Goal: Check status: Check status

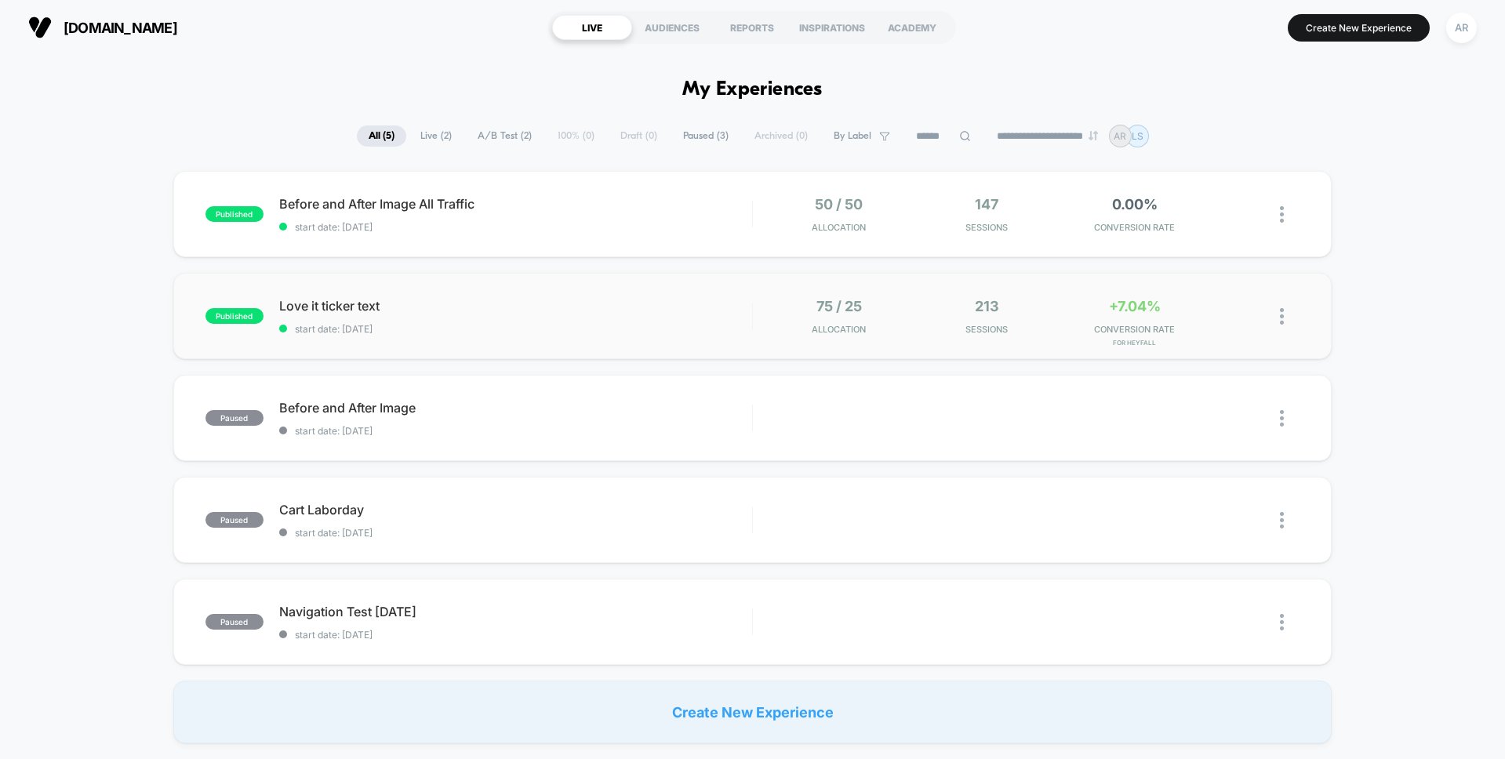
click at [551, 297] on div "published Love it ticker text start date: [DATE] 75 / 25 Allocation 213 Session…" at bounding box center [752, 316] width 1159 height 86
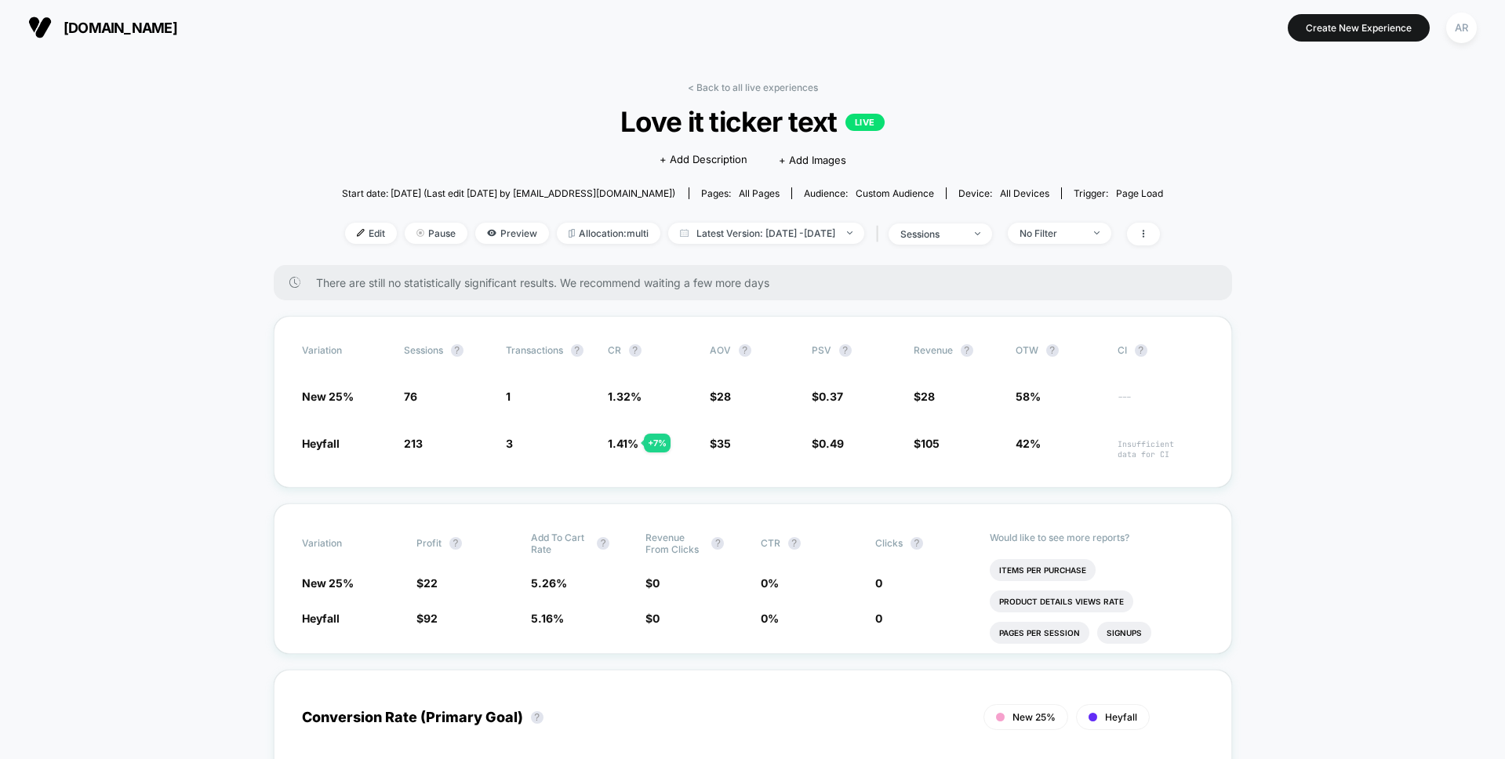
scroll to position [20, 0]
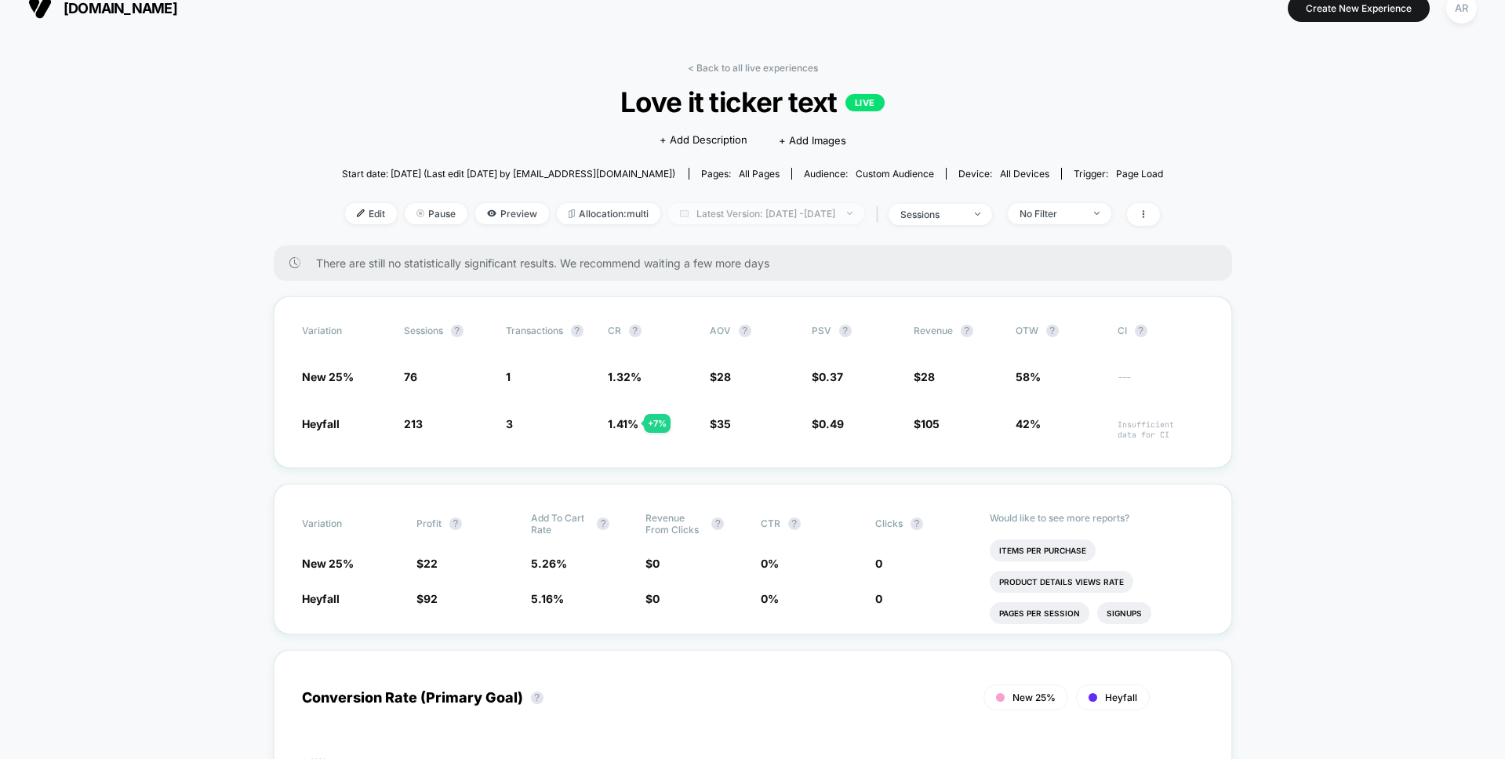
click at [733, 217] on span "Latest Version: [DATE] - [DATE]" at bounding box center [766, 213] width 196 height 21
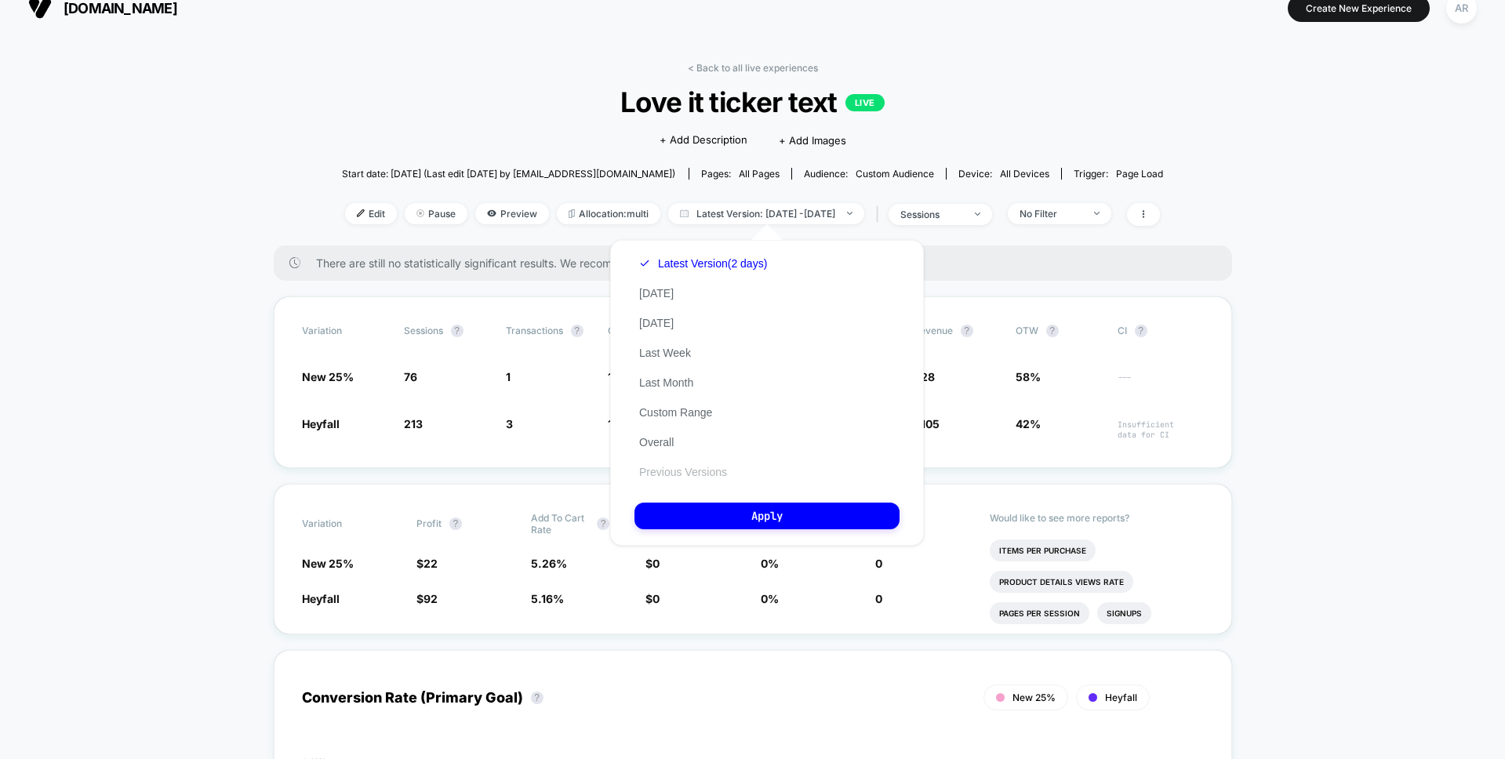
click at [705, 474] on button "Previous Versions" at bounding box center [683, 472] width 97 height 14
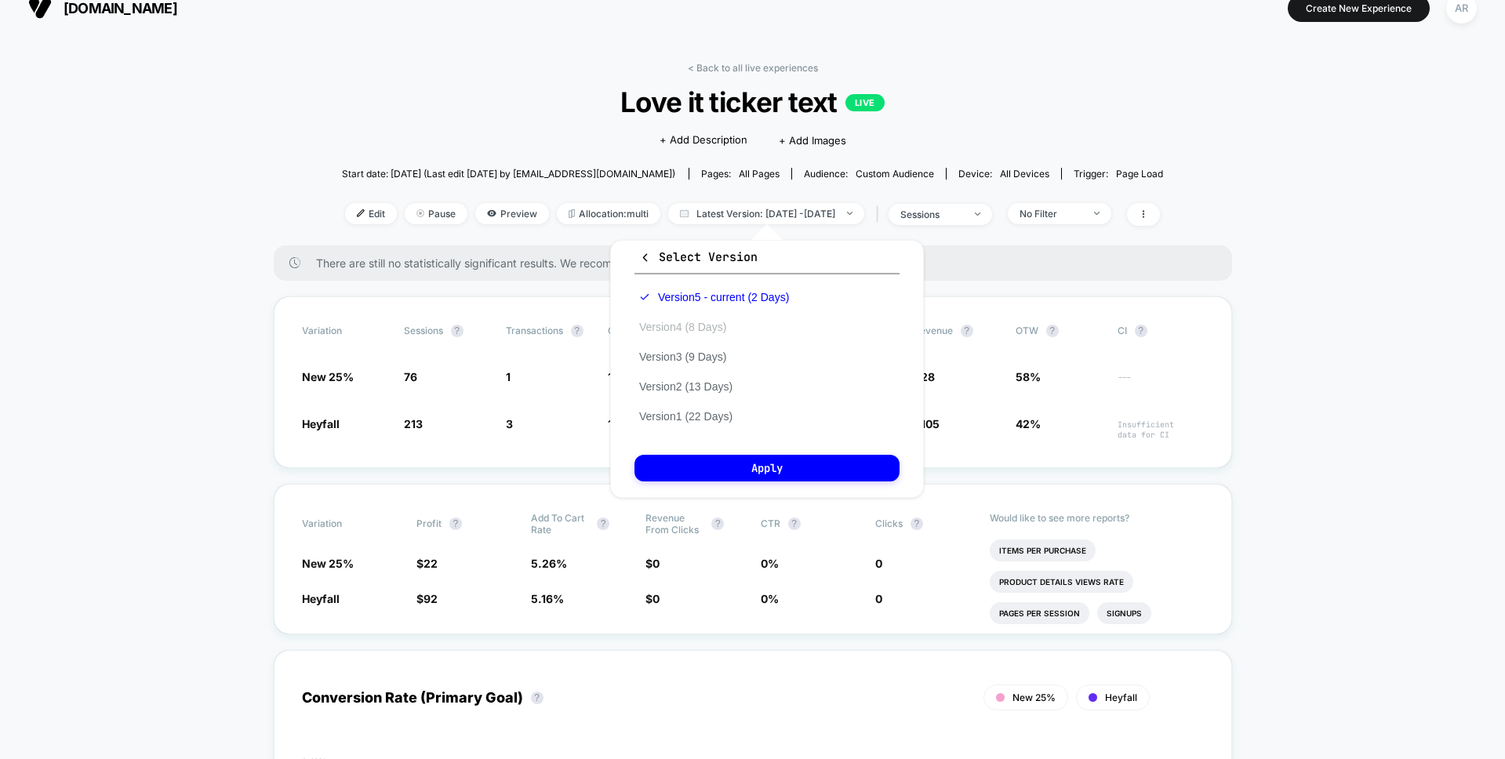
click at [729, 322] on button "Version 4 (8 Days)" at bounding box center [683, 327] width 96 height 14
click at [786, 476] on button "Apply" at bounding box center [767, 468] width 265 height 27
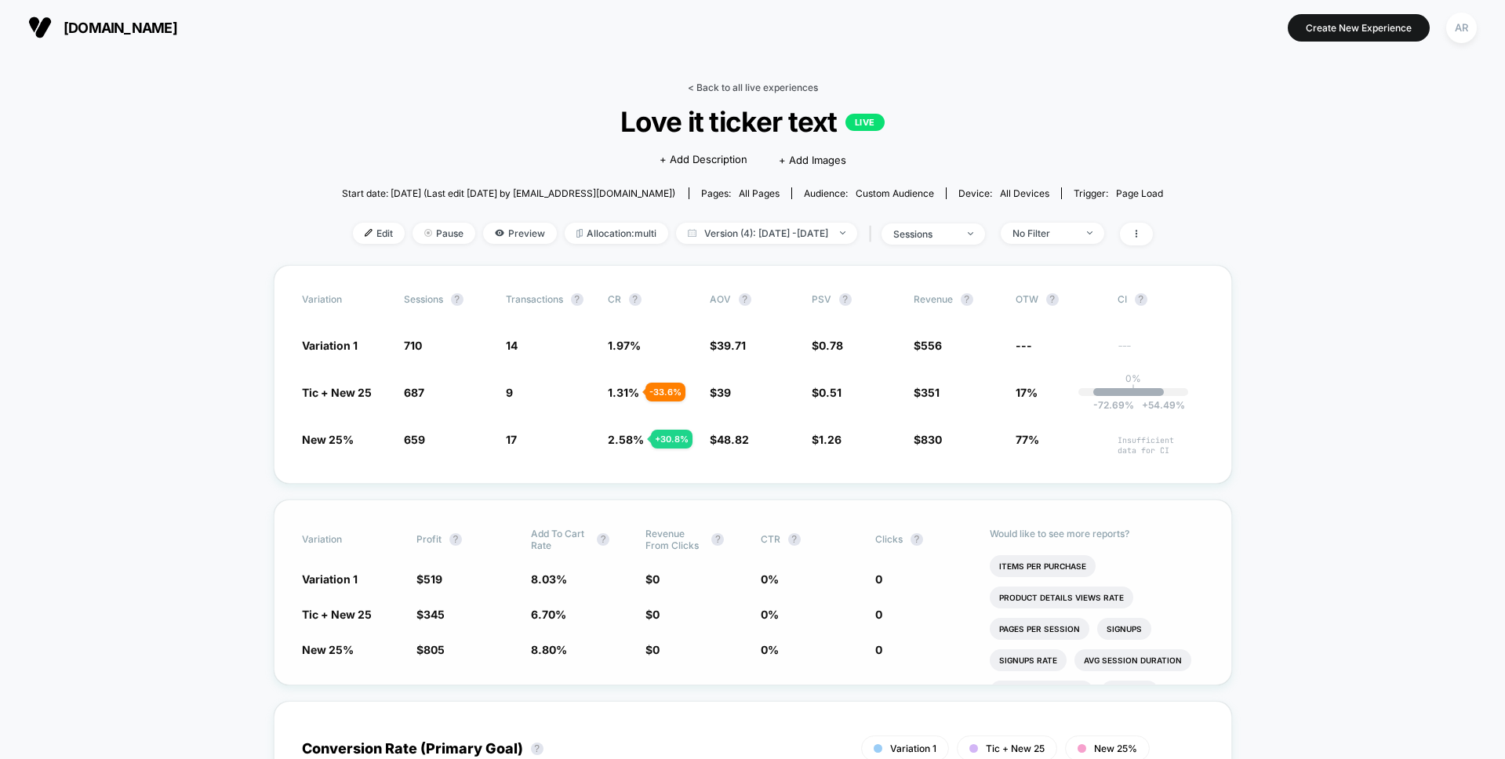
click at [781, 88] on link "< Back to all live experiences" at bounding box center [753, 88] width 130 height 12
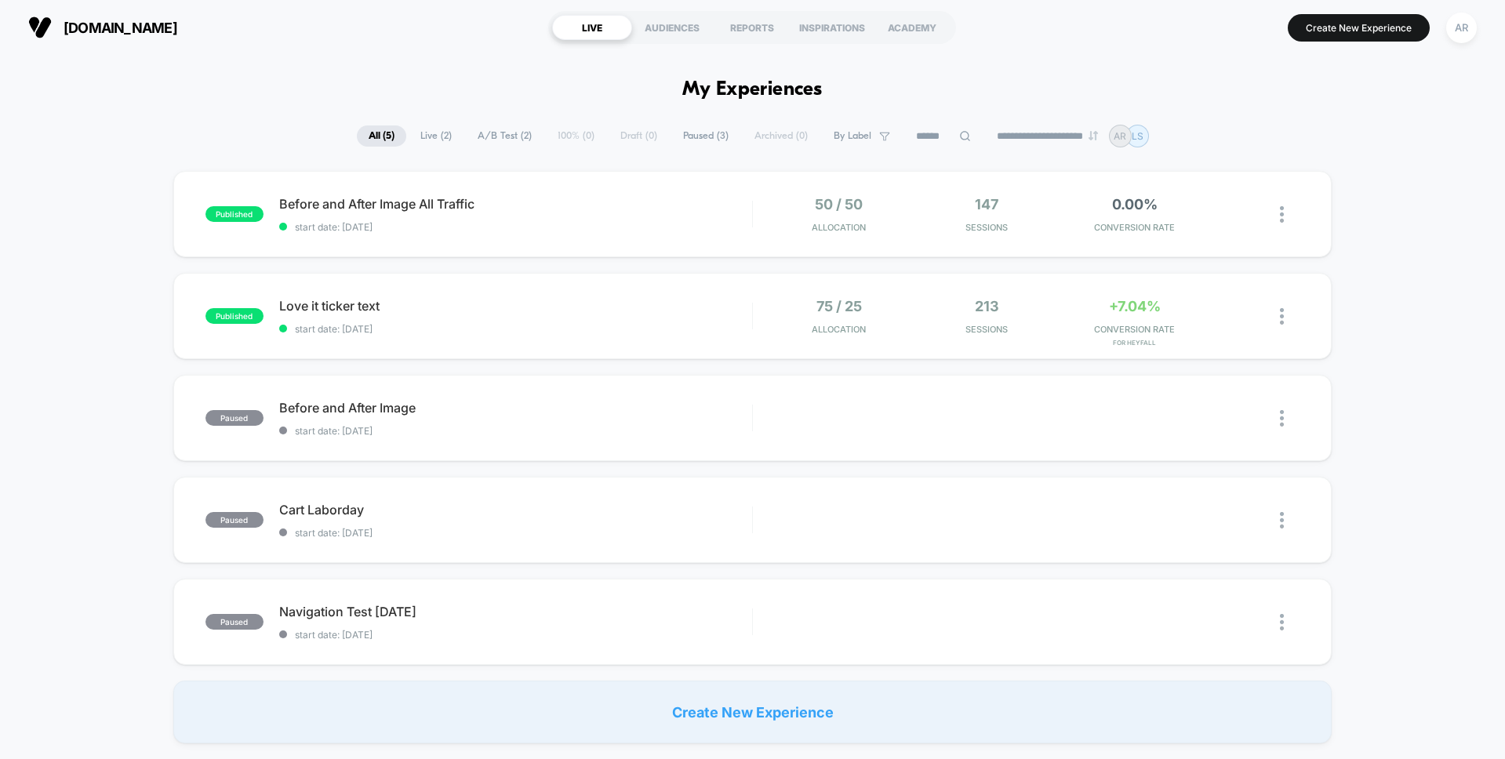
drag, startPoint x: 1322, startPoint y: 33, endPoint x: 1316, endPoint y: 100, distance: 67.7
click at [1317, 99] on div "**********" at bounding box center [752, 379] width 1505 height 759
click at [665, 29] on div "AUDIENCES" at bounding box center [672, 27] width 80 height 25
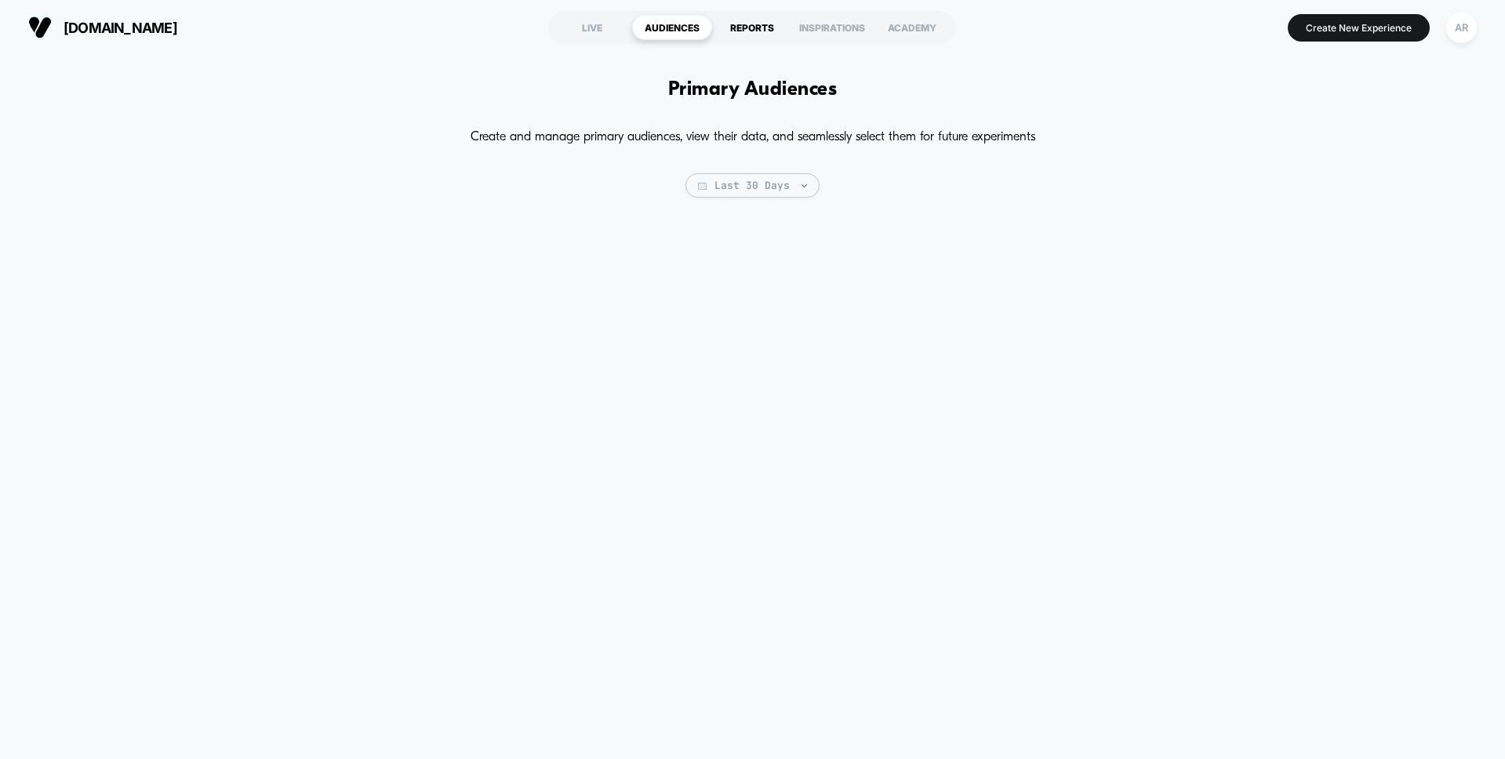
click at [751, 37] on div "REPORTS" at bounding box center [752, 27] width 80 height 25
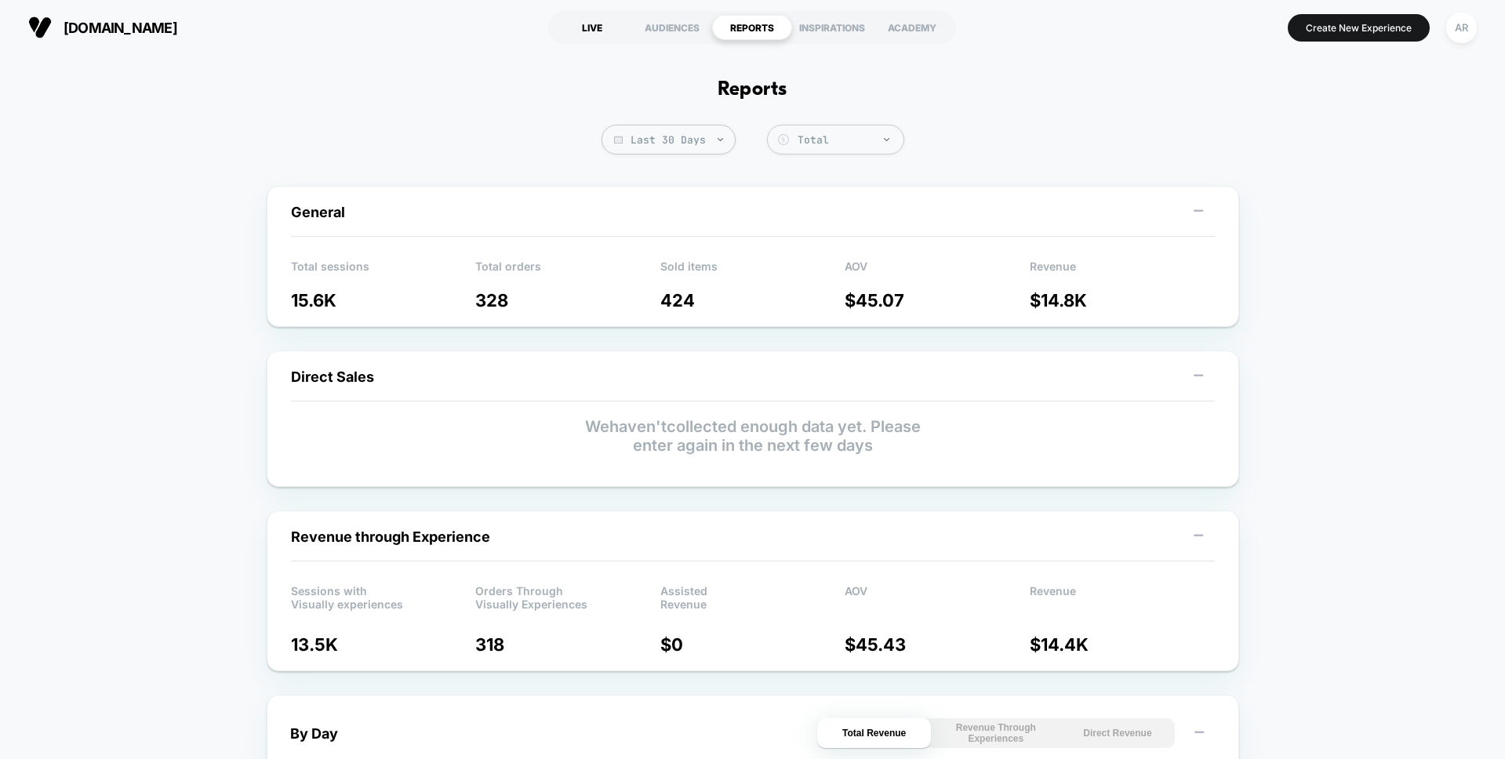
click at [611, 36] on div "LIVE" at bounding box center [592, 27] width 80 height 25
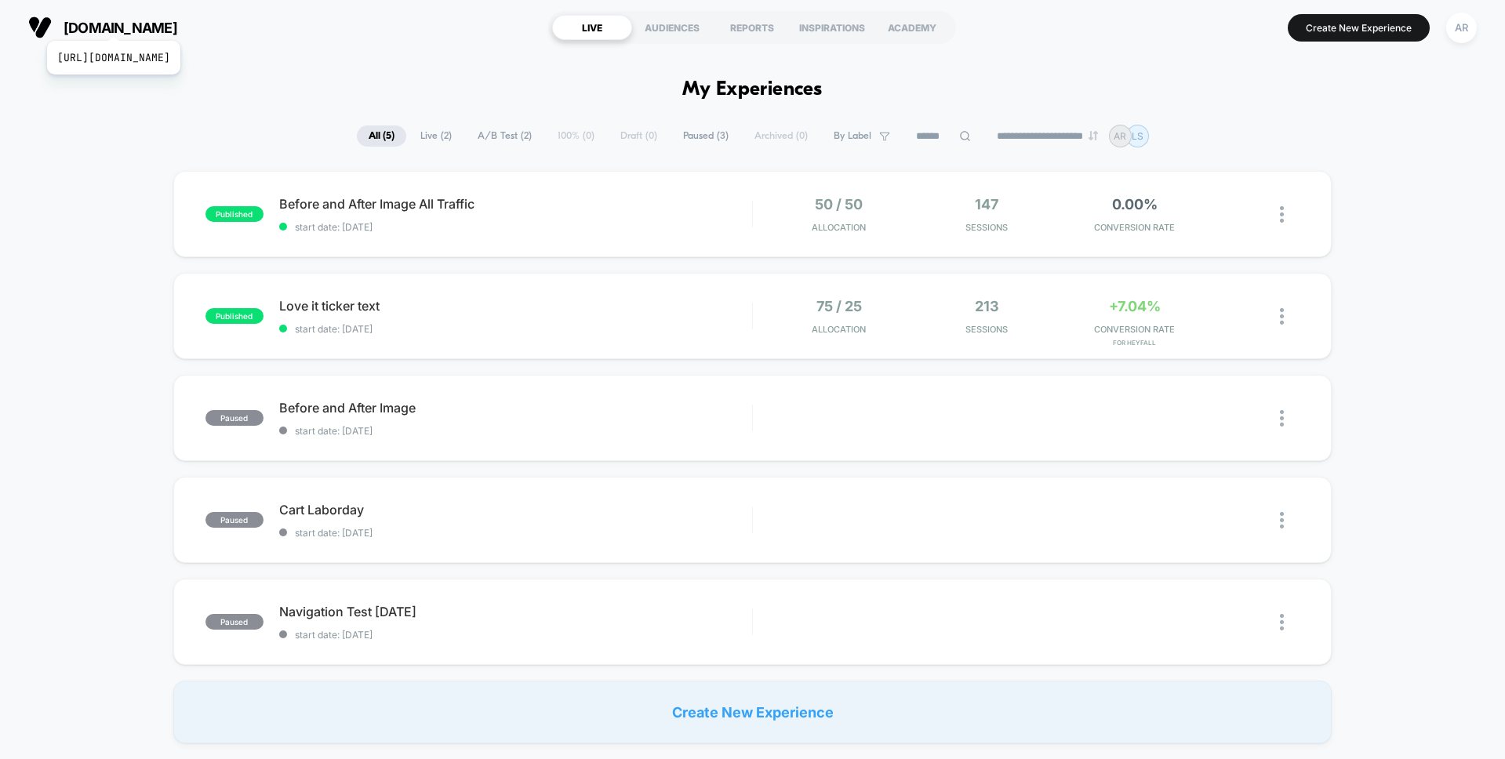
click at [149, 21] on span "[DOMAIN_NAME]" at bounding box center [121, 28] width 114 height 16
click at [150, 24] on span "[DOMAIN_NAME]" at bounding box center [121, 28] width 114 height 16
click at [93, 21] on span "[DOMAIN_NAME]" at bounding box center [121, 28] width 114 height 16
click at [1463, 29] on div "AR" at bounding box center [1461, 28] width 31 height 31
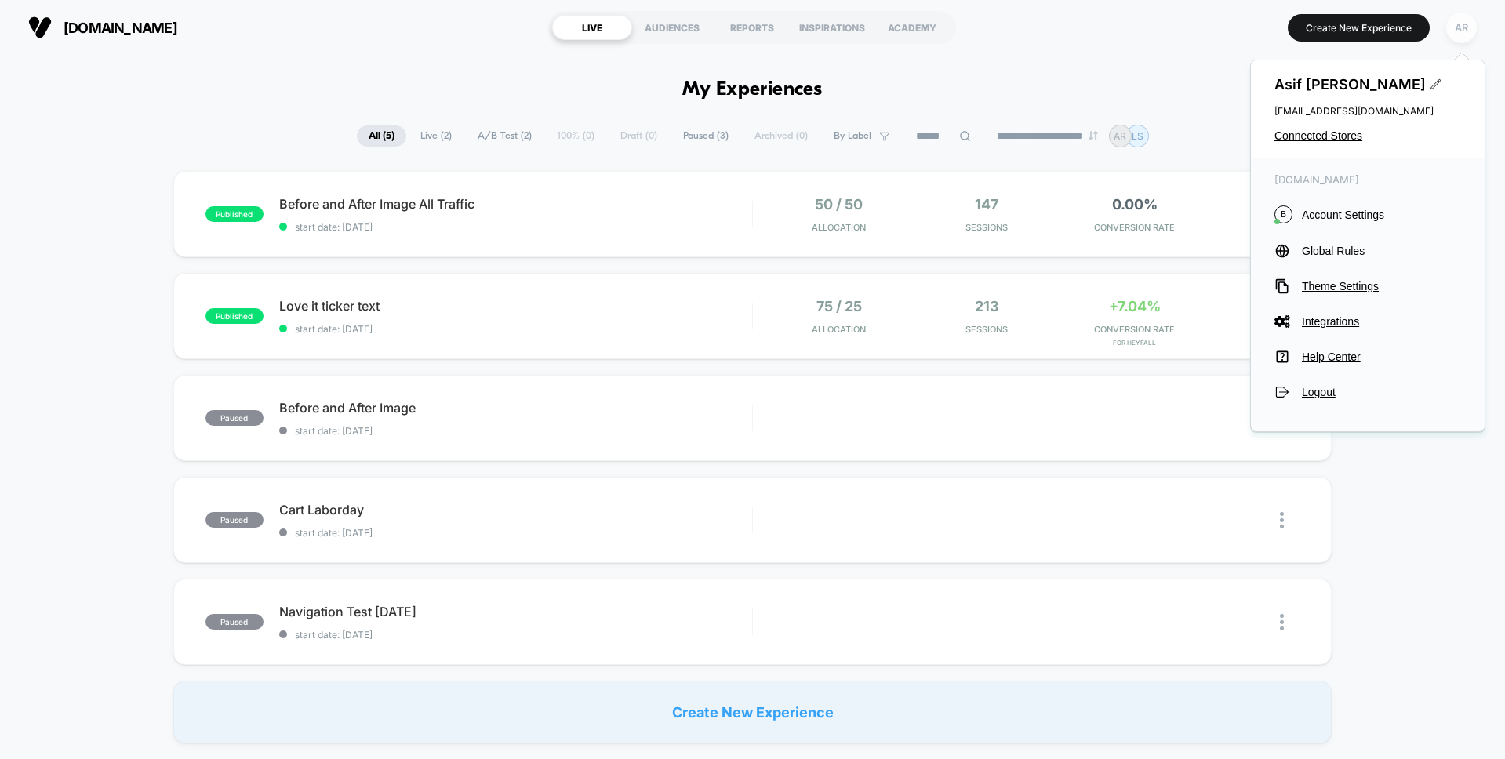
click at [1463, 29] on div "AR" at bounding box center [1461, 28] width 31 height 31
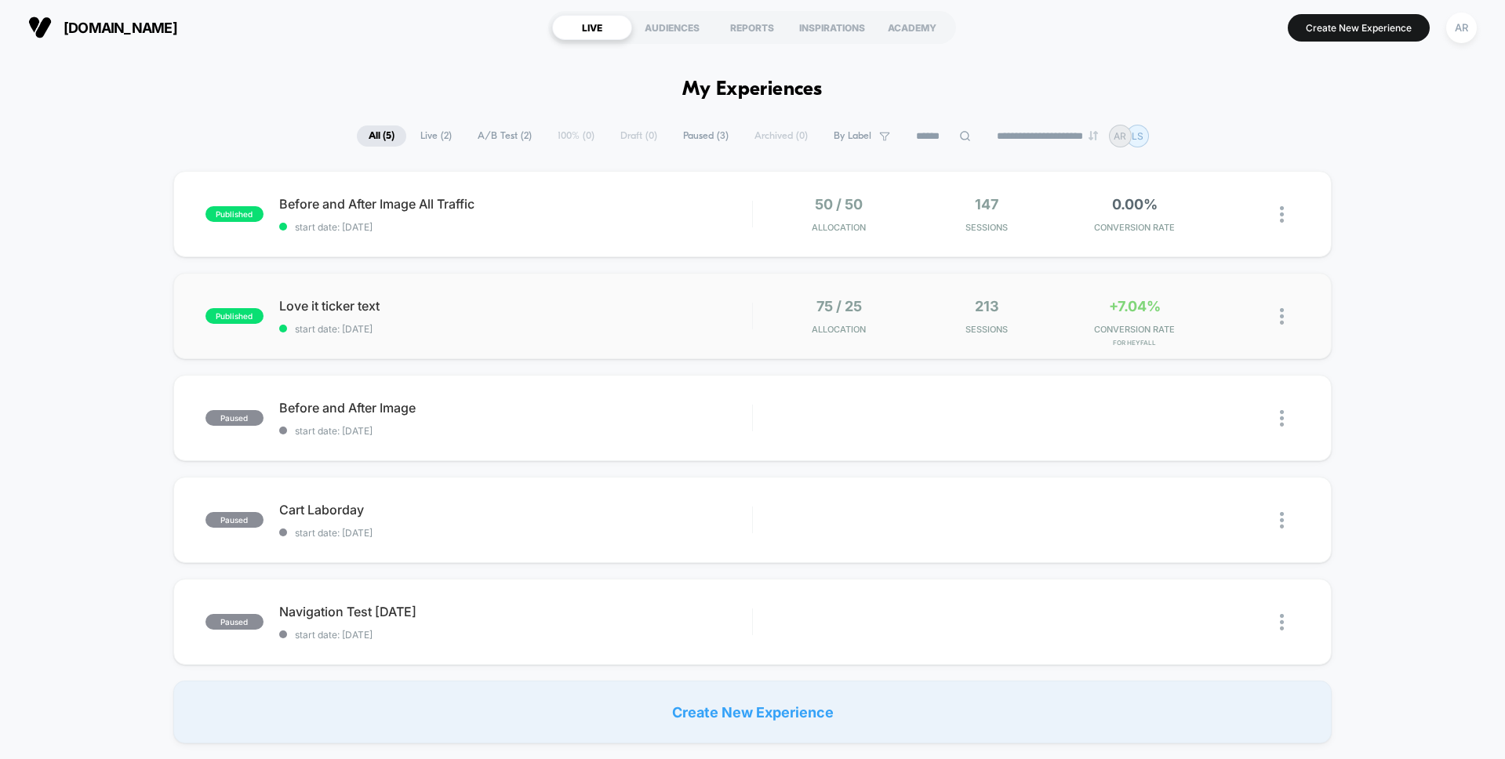
click at [503, 293] on div "published Love it ticker text start date: [DATE] 75 / 25 Allocation 213 Session…" at bounding box center [752, 316] width 1159 height 86
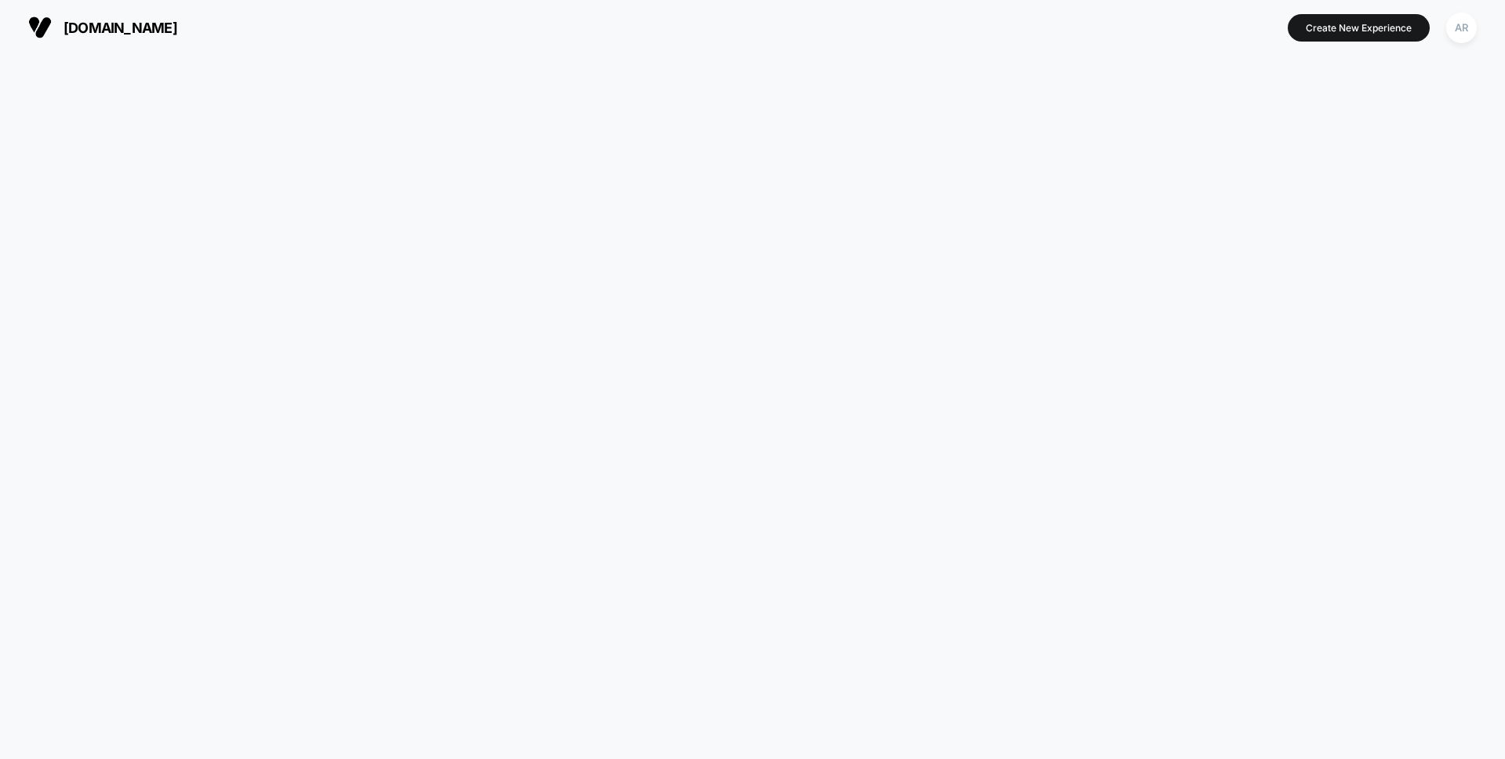
click at [442, 289] on div at bounding box center [752, 407] width 1505 height 704
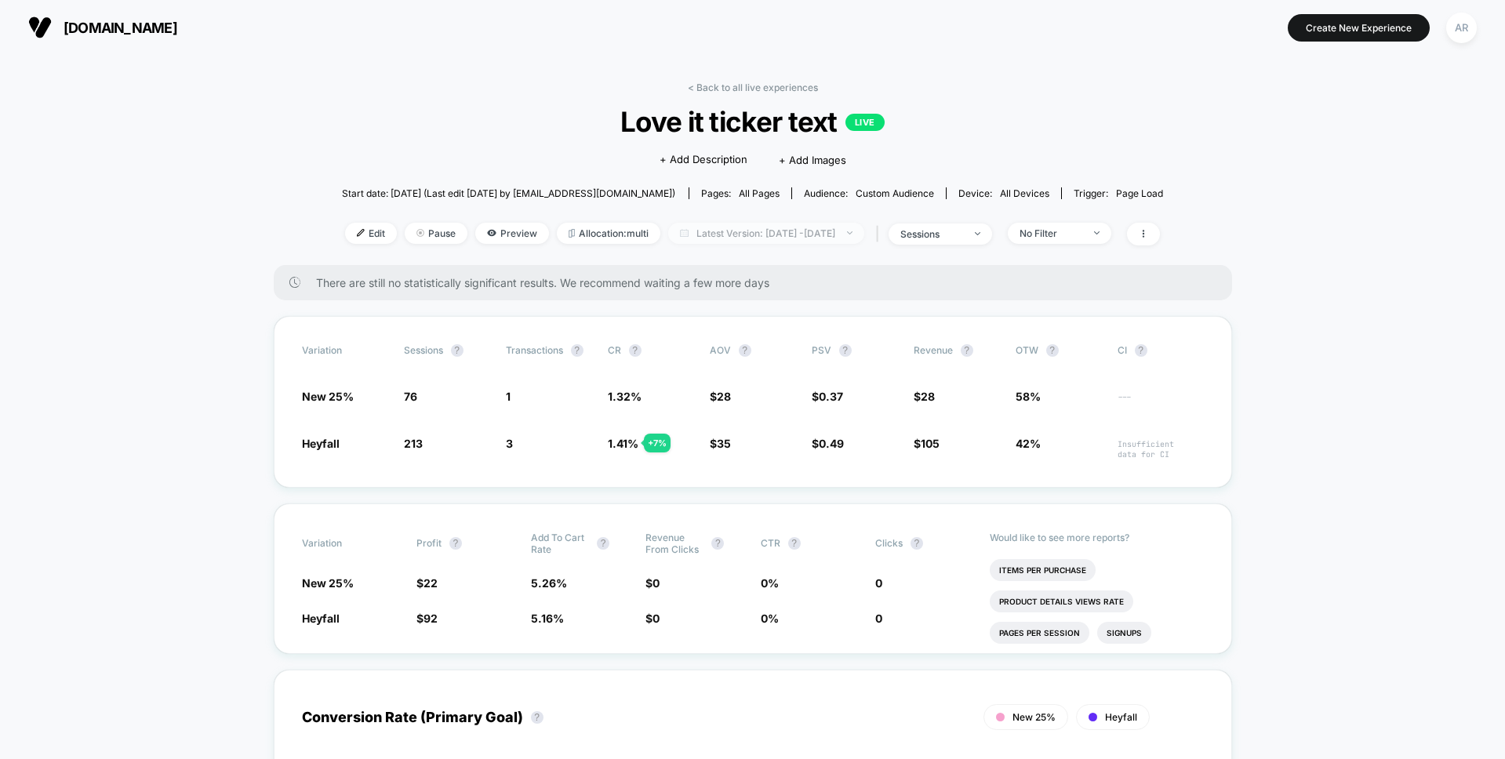
click at [746, 224] on span "Latest Version: [DATE] - [DATE]" at bounding box center [766, 233] width 196 height 21
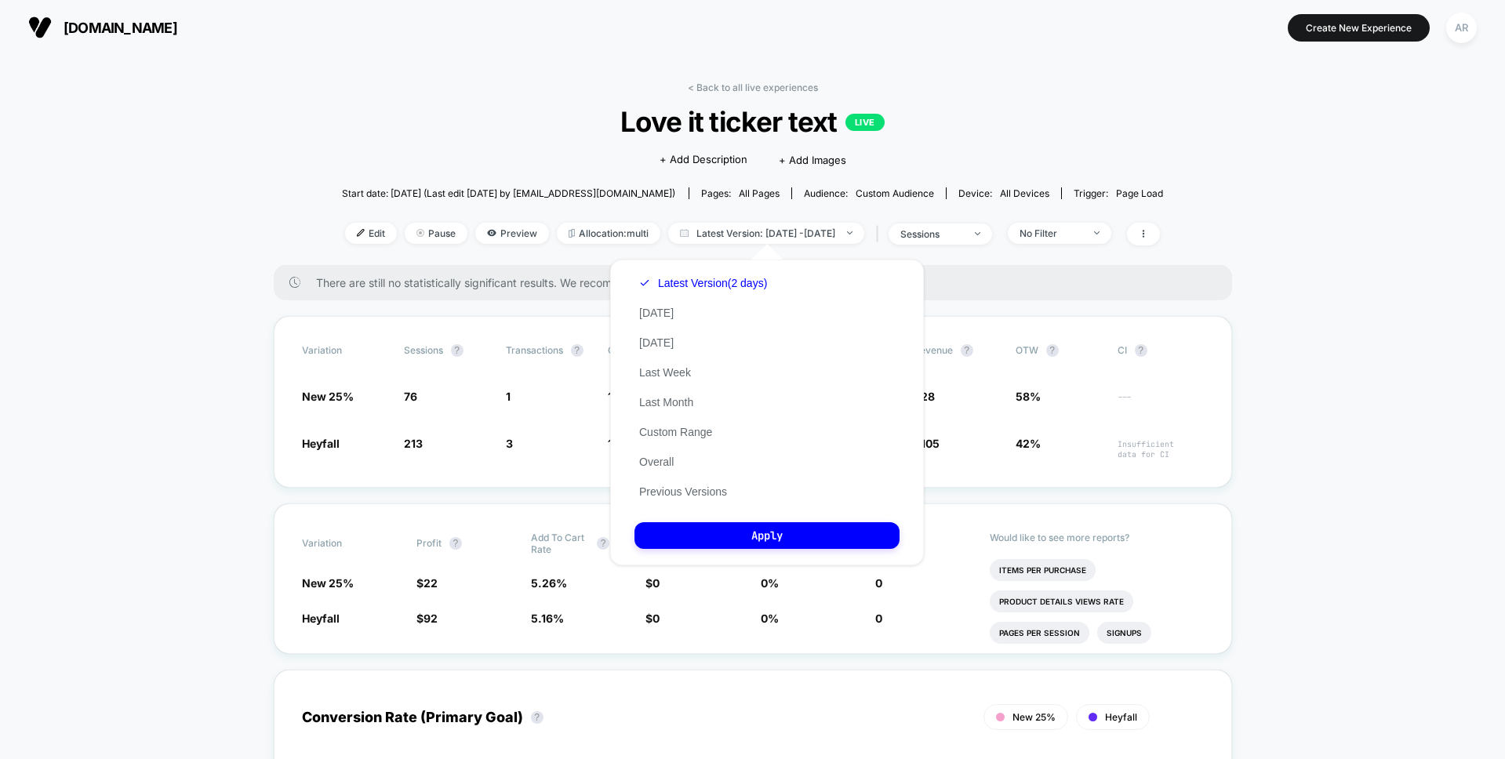
click at [698, 483] on div "Latest Version (2 days) [DATE] [DATE] Last Week Last Month Custom Range Overall…" at bounding box center [703, 387] width 137 height 238
click at [695, 487] on button "Previous Versions" at bounding box center [683, 492] width 97 height 14
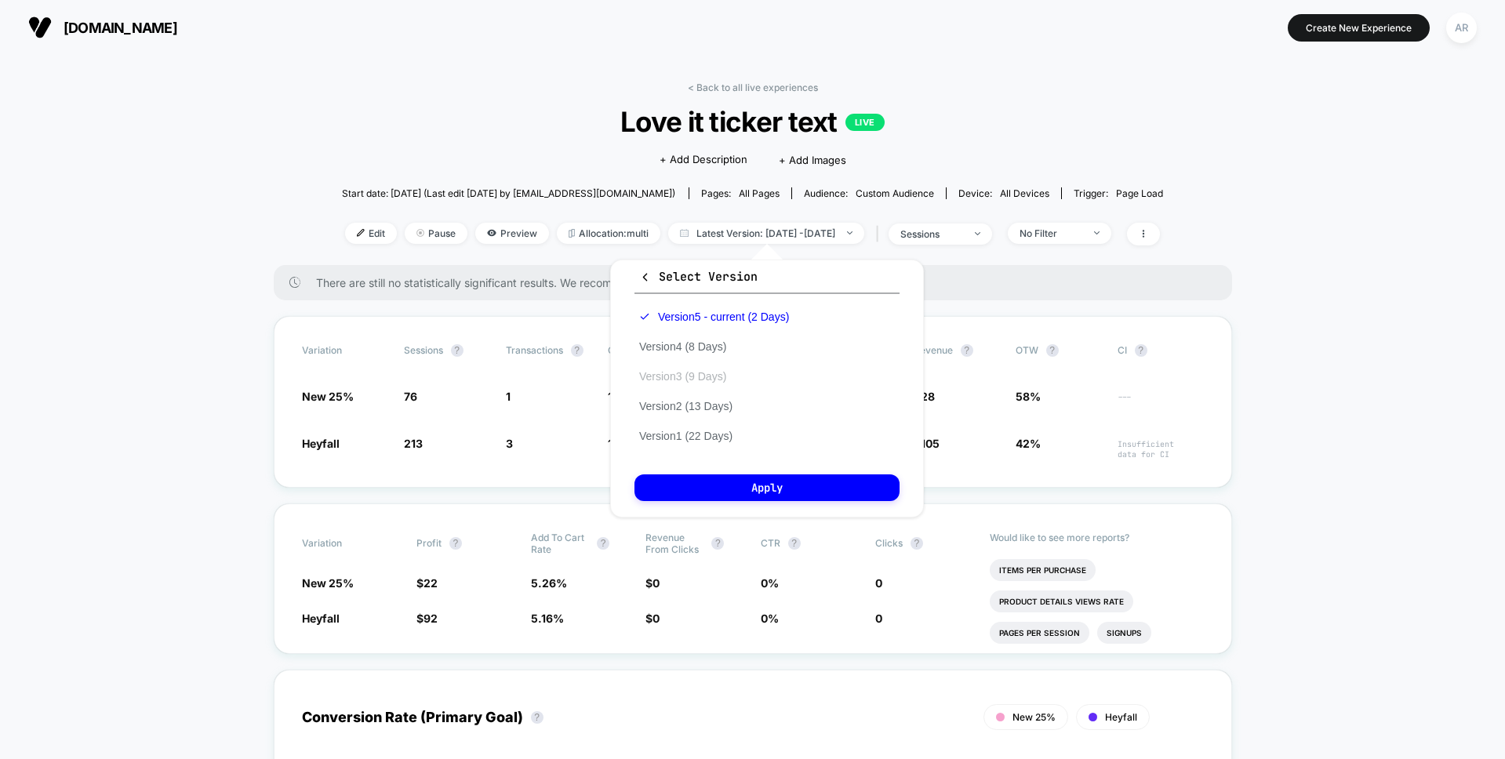
click at [719, 380] on button "Version 3 (9 Days)" at bounding box center [683, 376] width 96 height 14
click at [770, 489] on button "Apply" at bounding box center [767, 488] width 265 height 27
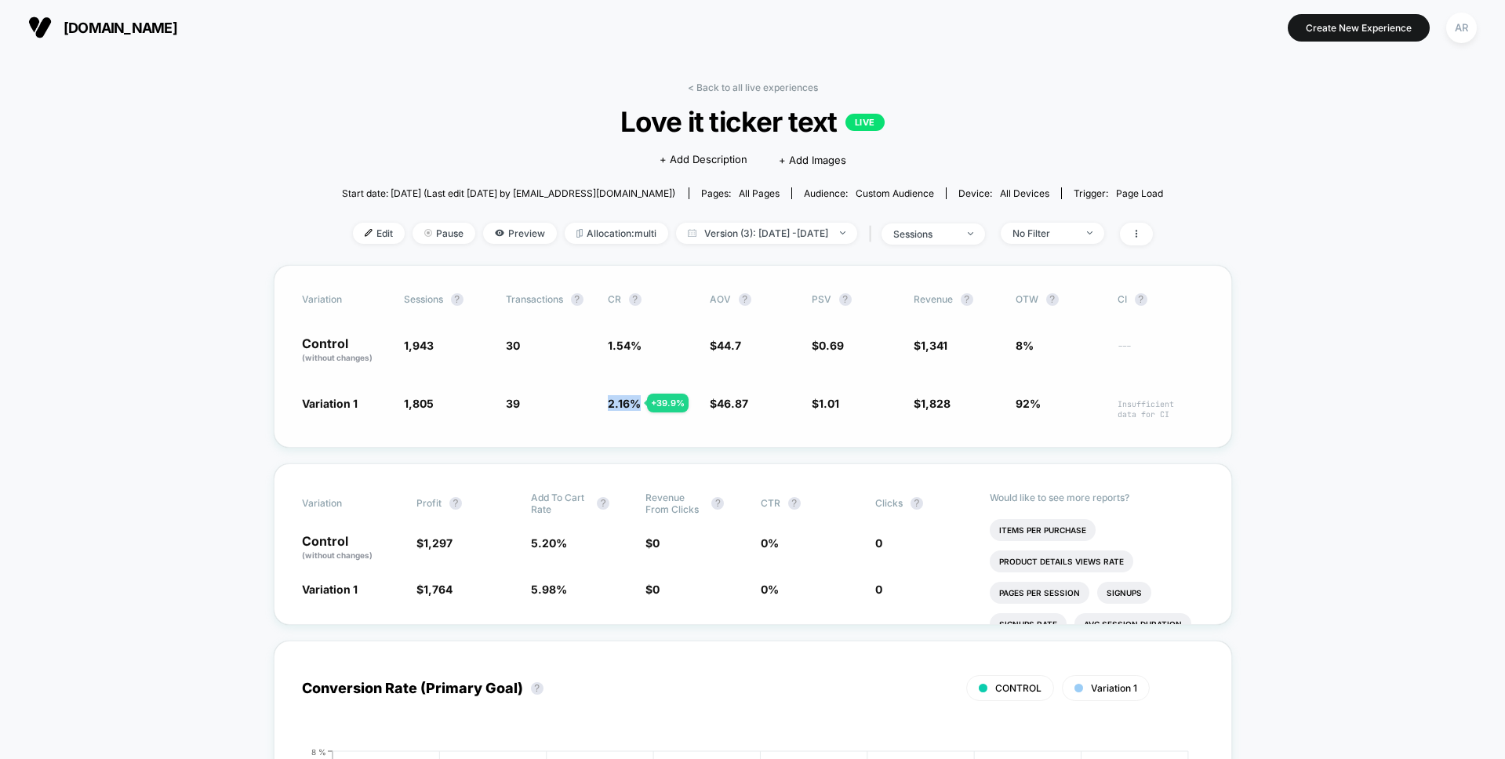
click at [746, 410] on div "Variation 1 1,805 - 7.1 % 39 + 39.9 % 2.16 % + 39.9 % $ 46.87 + 4.9 % $ 1.01 + …" at bounding box center [753, 407] width 902 height 24
drag, startPoint x: 577, startPoint y: 446, endPoint x: 465, endPoint y: 431, distance: 112.3
click at [577, 446] on div "Variation Sessions ? Transactions ? CR ? AOV ? PSV ? Revenue ? OTW ? CI ? Contr…" at bounding box center [753, 356] width 959 height 183
click at [781, 82] on link "< Back to all live experiences" at bounding box center [753, 88] width 130 height 12
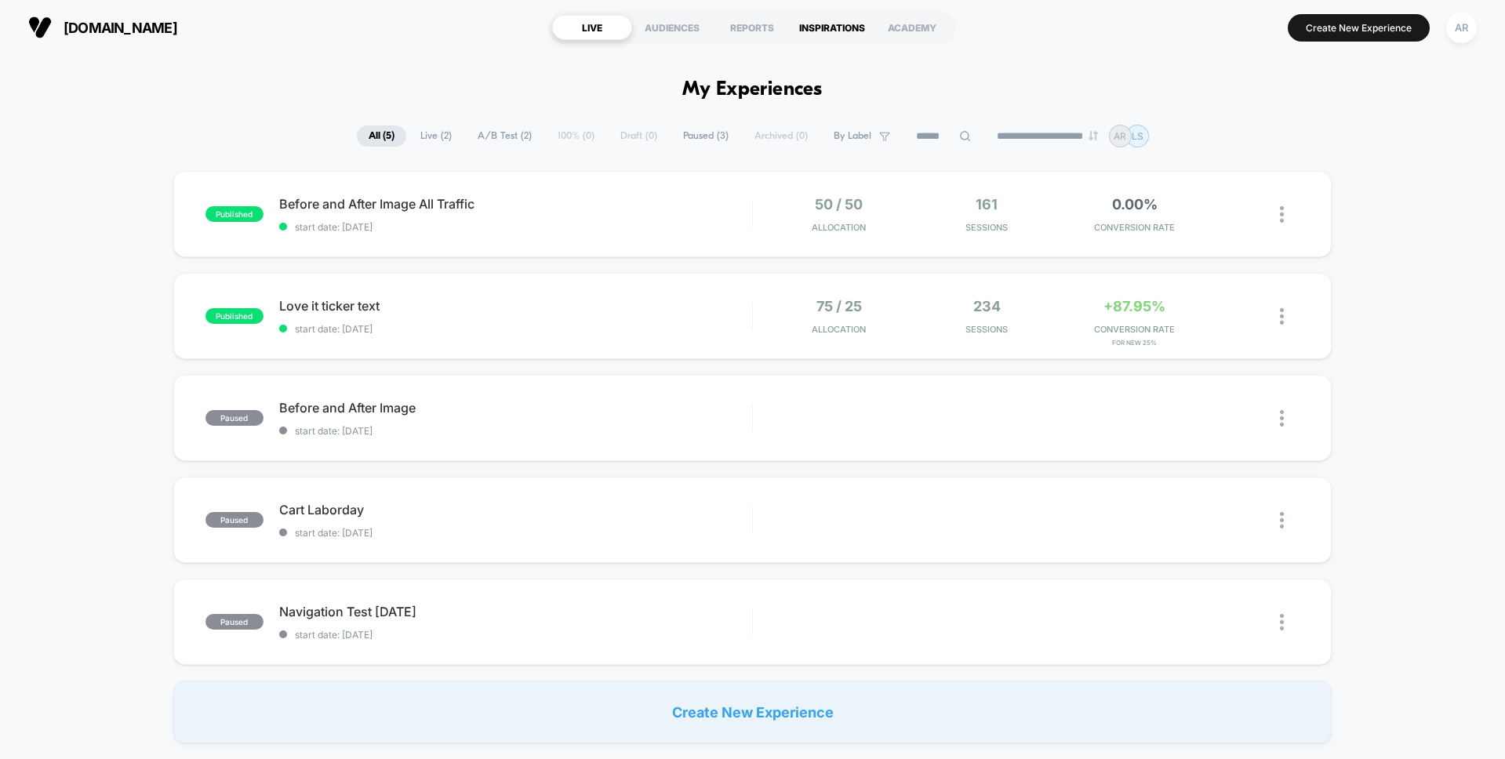
click at [842, 38] on div "INSPIRATIONS" at bounding box center [832, 27] width 80 height 25
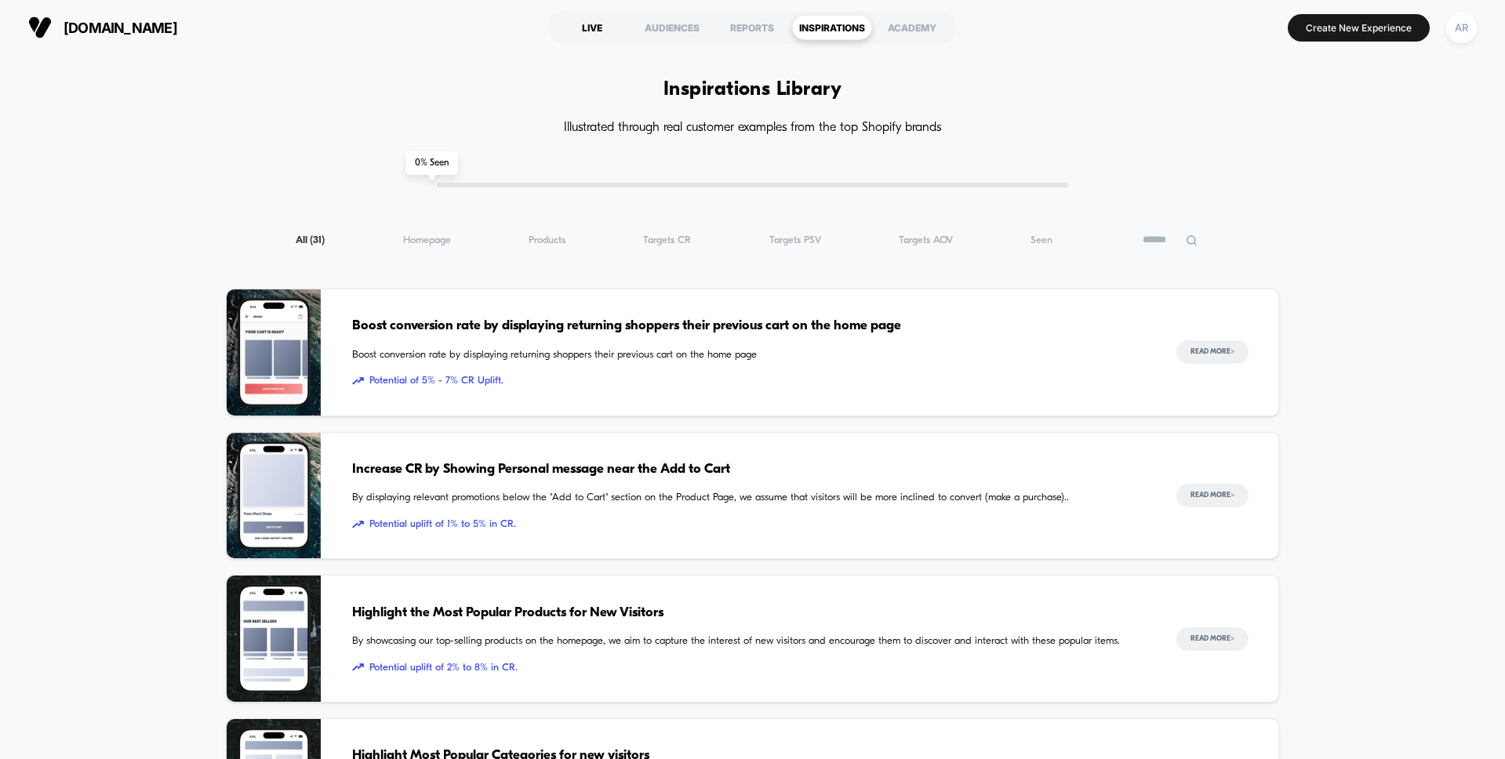
click at [589, 30] on div "LIVE" at bounding box center [592, 27] width 80 height 25
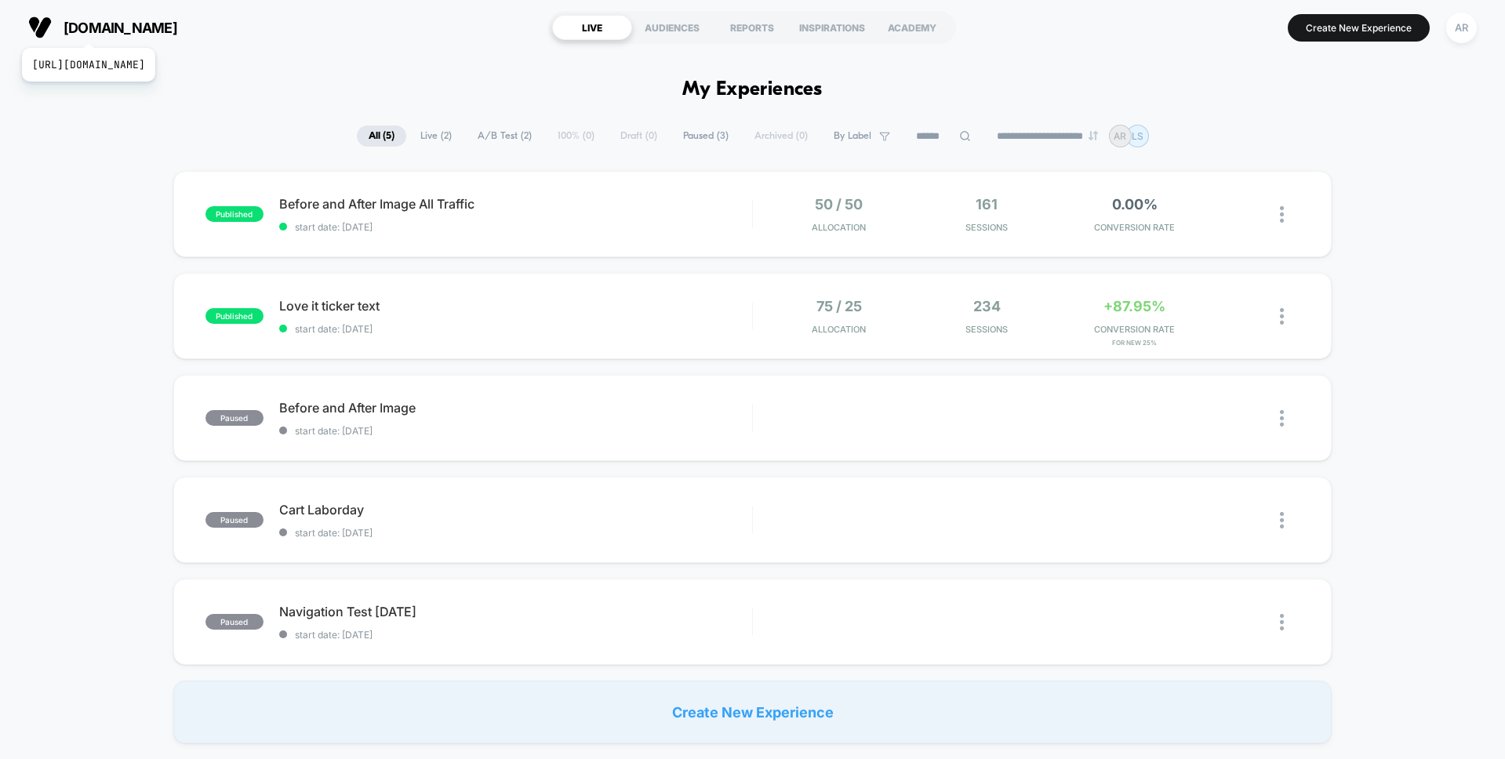
click at [124, 28] on span "[DOMAIN_NAME]" at bounding box center [121, 28] width 114 height 16
click at [1461, 35] on div "AR" at bounding box center [1461, 28] width 31 height 31
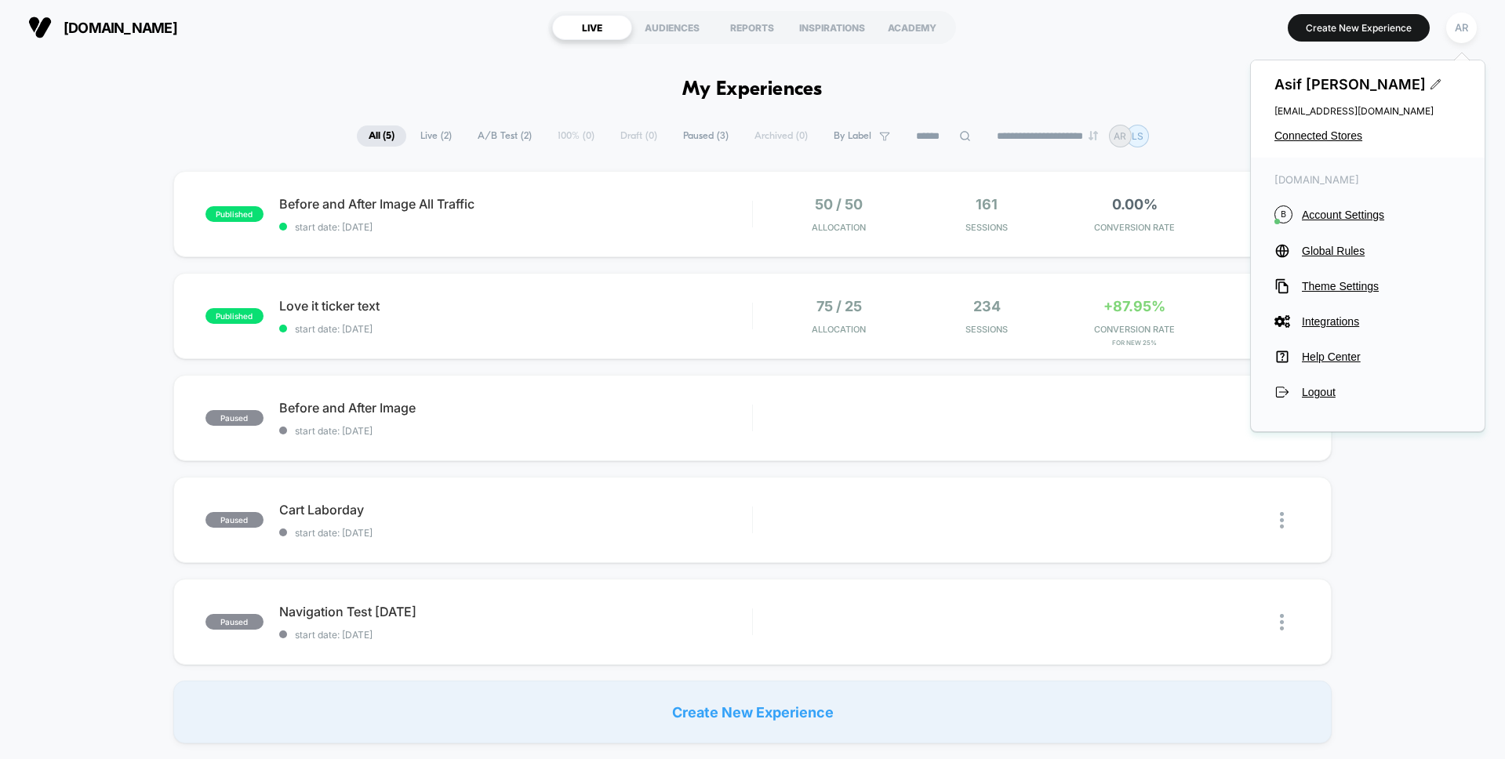
click at [1150, 39] on section "Create New Experience AR" at bounding box center [1242, 27] width 479 height 39
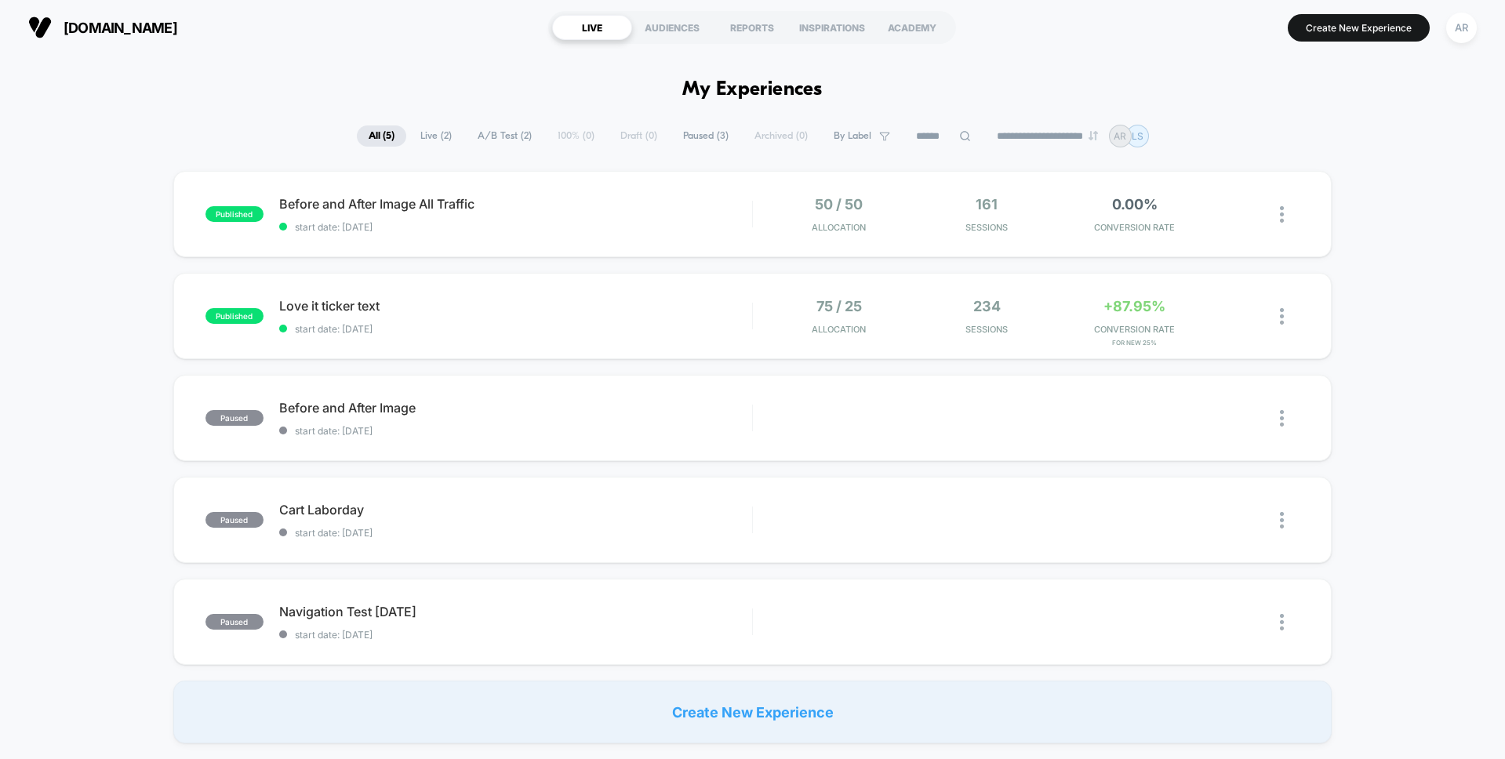
scroll to position [20, 0]
